Goal: Task Accomplishment & Management: Use online tool/utility

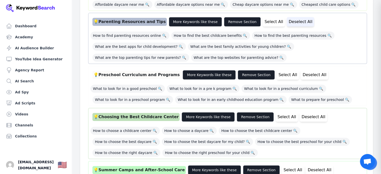
scroll to position [301, 0]
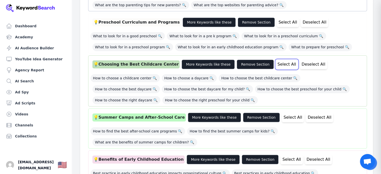
click at [276, 60] on button "Select All" at bounding box center [287, 65] width 22 height 10
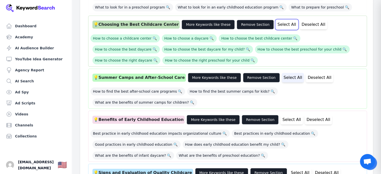
scroll to position [351, 0]
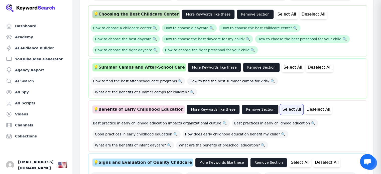
click at [281, 105] on button "Select All" at bounding box center [292, 110] width 22 height 10
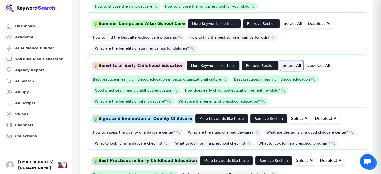
scroll to position [401, 0]
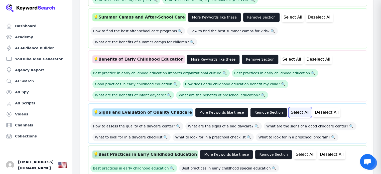
click at [289, 108] on button "Select All" at bounding box center [300, 113] width 22 height 10
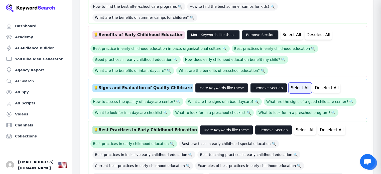
scroll to position [451, 0]
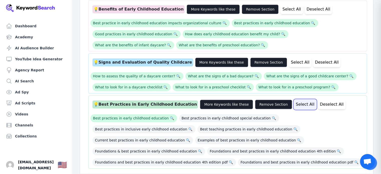
click at [294, 100] on button "Select All" at bounding box center [305, 105] width 22 height 10
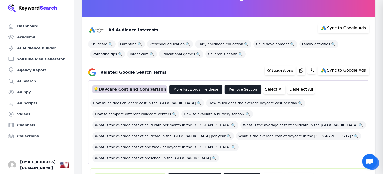
scroll to position [50, 0]
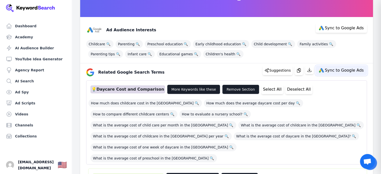
click at [337, 71] on span "Sync to Google Ads" at bounding box center [344, 70] width 39 height 4
select select "relatedGoogleSearchTerms"
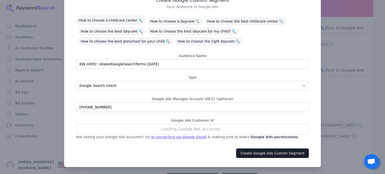
scroll to position [29, 0]
click at [195, 129] on div "Loading Google Ads accounts..." at bounding box center [192, 129] width 233 height 11
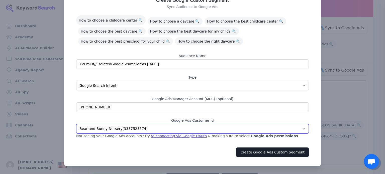
click at [123, 130] on select "Bear and Bunny Nursery ( 3337523574 ) Fairytales Nursery ( 7453798624 ) Purple …" at bounding box center [192, 129] width 233 height 10
